Goal: Transaction & Acquisition: Purchase product/service

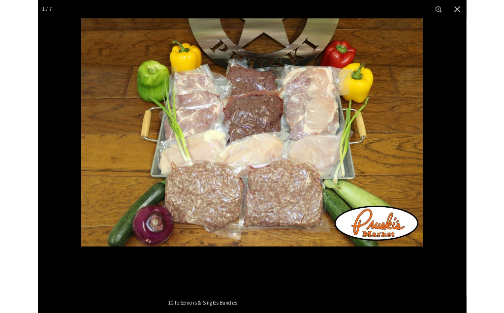
scroll to position [407, 0]
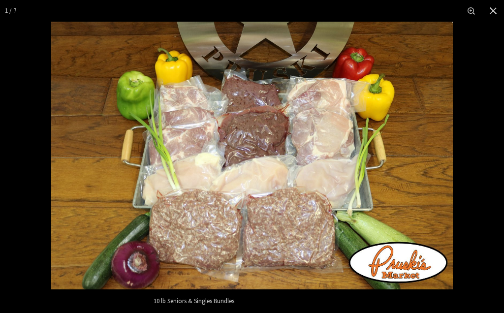
click at [335, 141] on img "Images Gallery" at bounding box center [251, 156] width 401 height 268
